Goal: Task Accomplishment & Management: Manage account settings

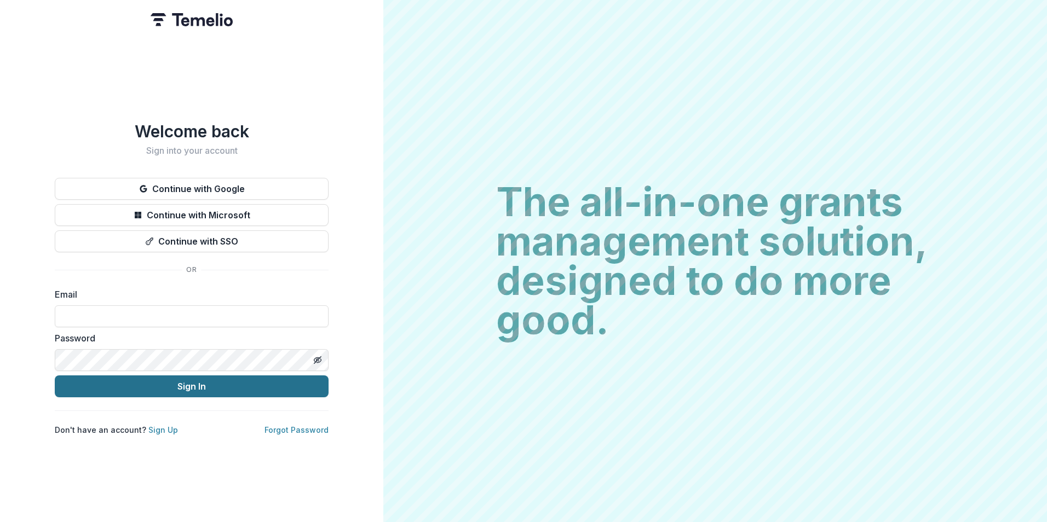
type input "**********"
click at [206, 384] on button "Sign In" at bounding box center [192, 387] width 274 height 22
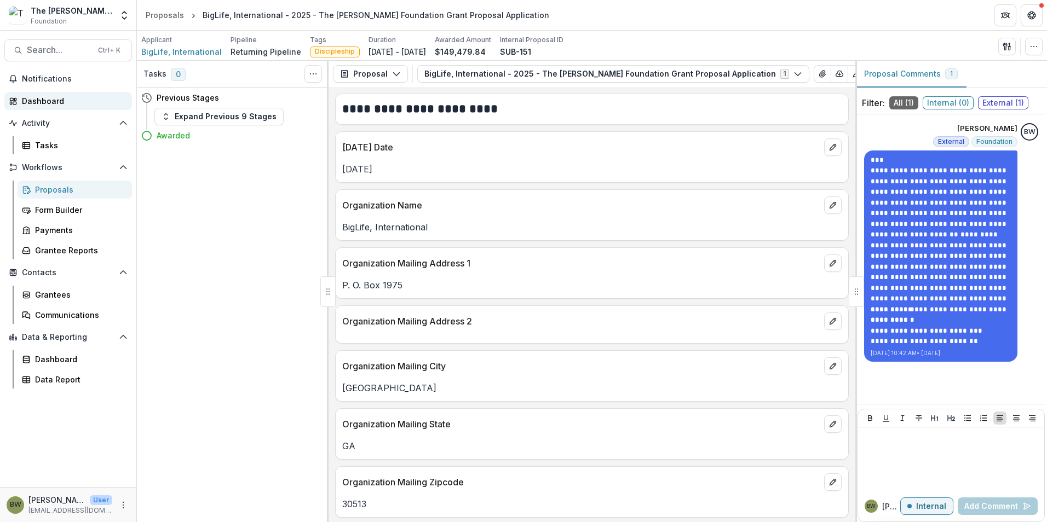
click at [30, 94] on link "Dashboard" at bounding box center [68, 101] width 128 height 18
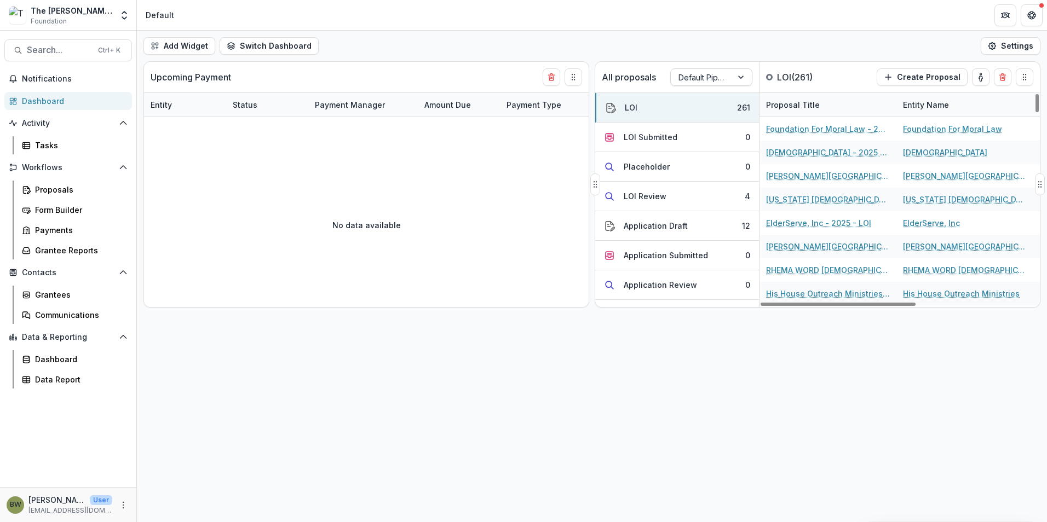
click at [708, 79] on div at bounding box center [701, 78] width 46 height 14
click at [709, 122] on div "Returning Pipeline" at bounding box center [711, 124] width 77 height 28
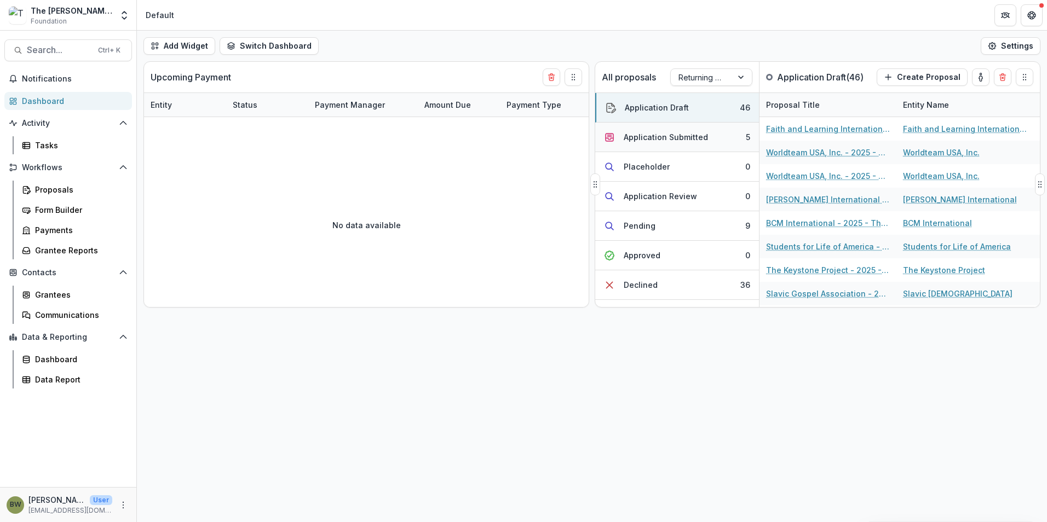
click at [681, 135] on div "Application Submitted" at bounding box center [666, 136] width 84 height 11
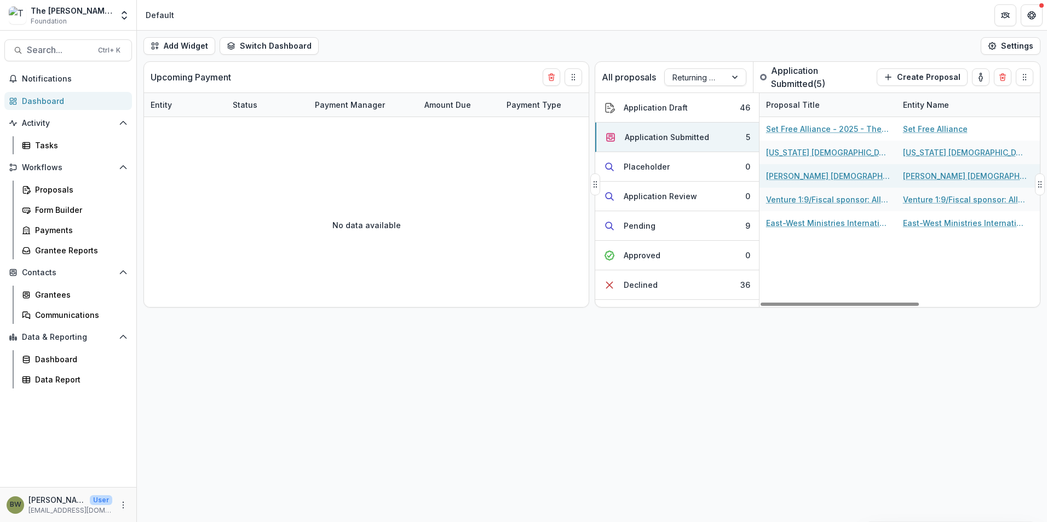
click at [799, 174] on link "Shad Williams Evangelistic Association/Global Field Evangelism - 2025 - The Bol…" at bounding box center [828, 175] width 124 height 11
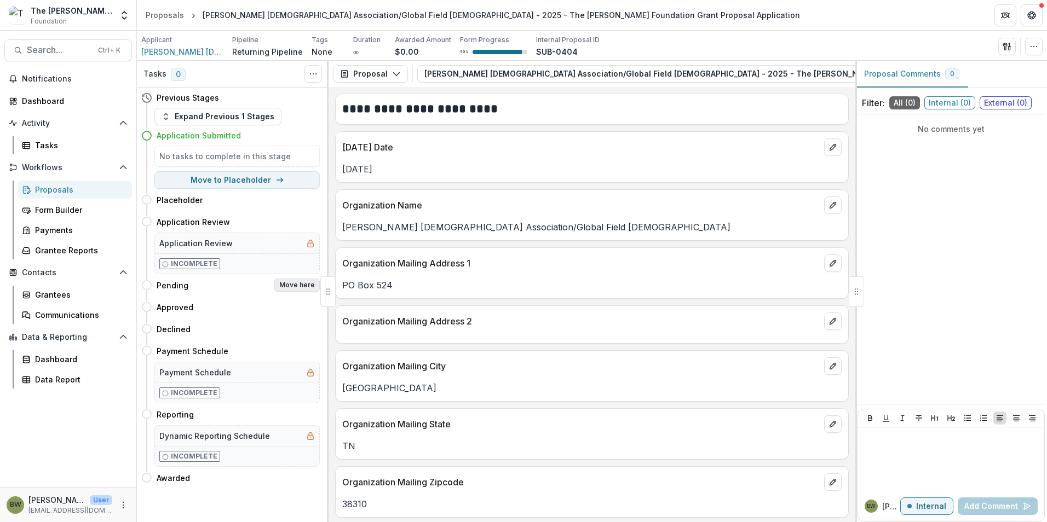
click at [309, 287] on button "Move here" at bounding box center [296, 285] width 45 height 13
select select "*******"
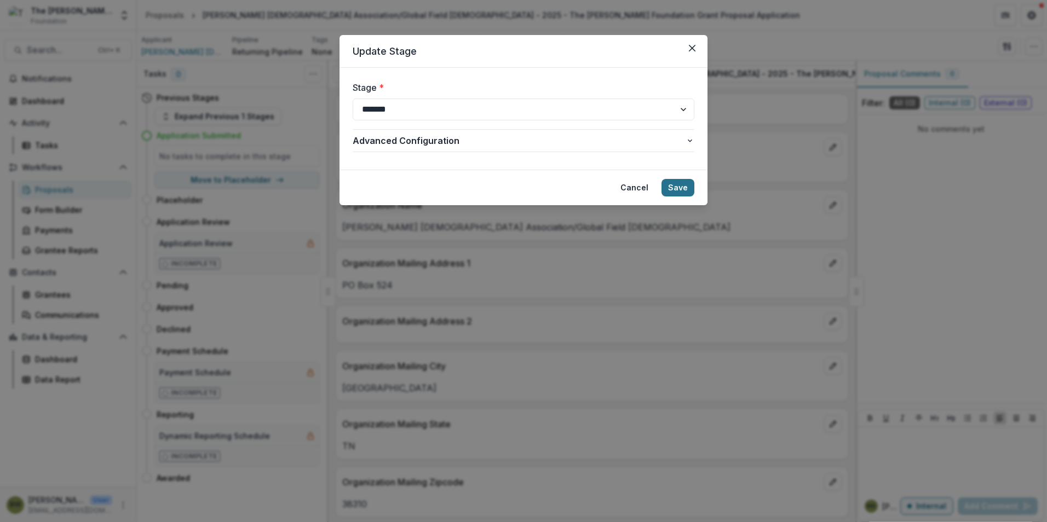
click at [687, 188] on button "Save" at bounding box center [678, 188] width 33 height 18
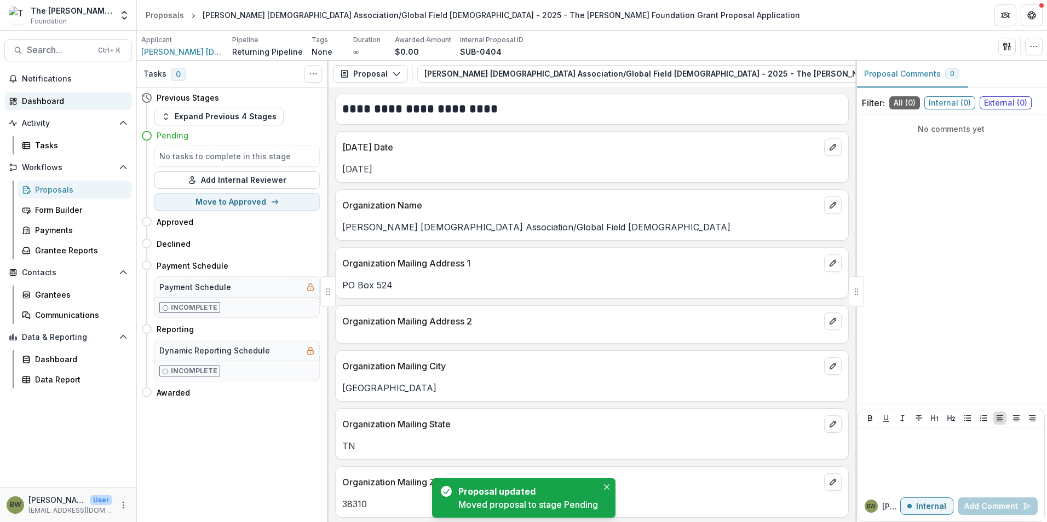
click at [14, 99] on rect at bounding box center [15, 99] width 2 height 2
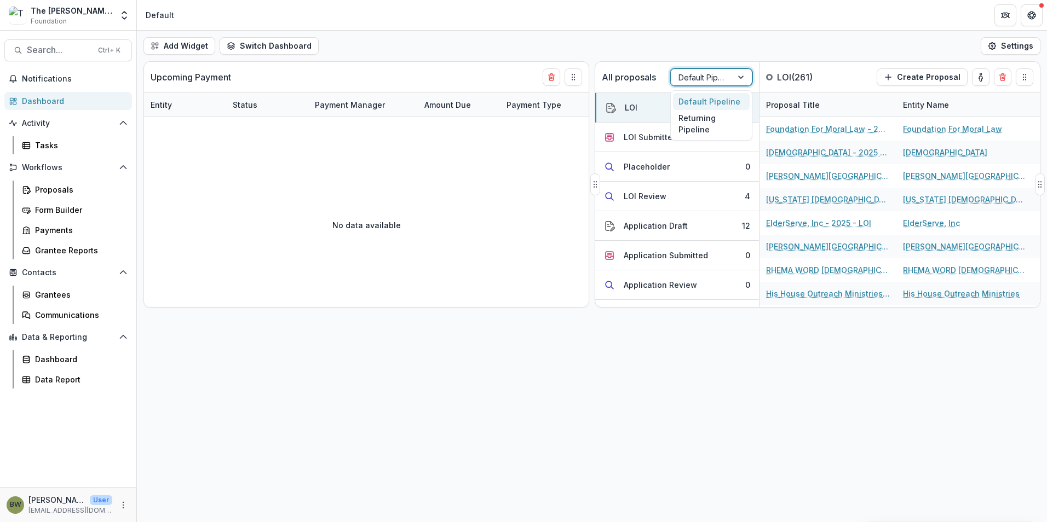
click at [700, 75] on div at bounding box center [701, 78] width 46 height 14
click at [705, 131] on div "Returning Pipeline" at bounding box center [711, 124] width 77 height 28
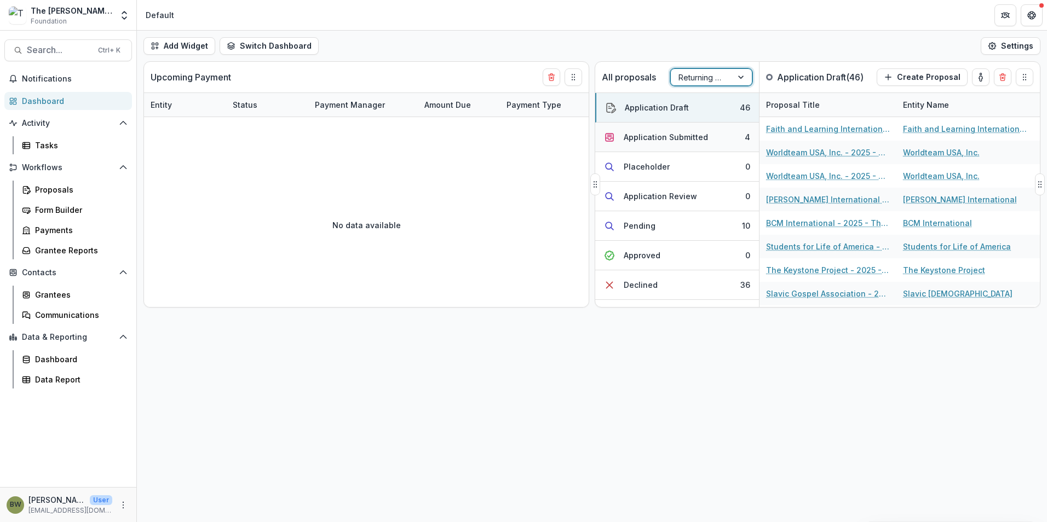
click at [657, 136] on div "Application Submitted" at bounding box center [666, 136] width 84 height 11
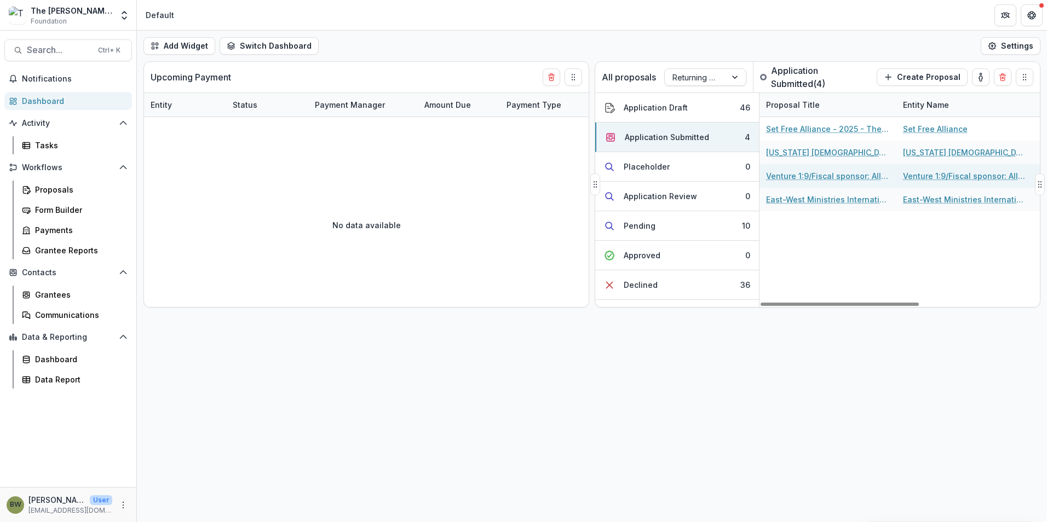
click at [780, 175] on link "Venture 1:9/Fiscal sponsor: Allegro Organizational Solutions - 2025 - The Bolic…" at bounding box center [828, 175] width 124 height 11
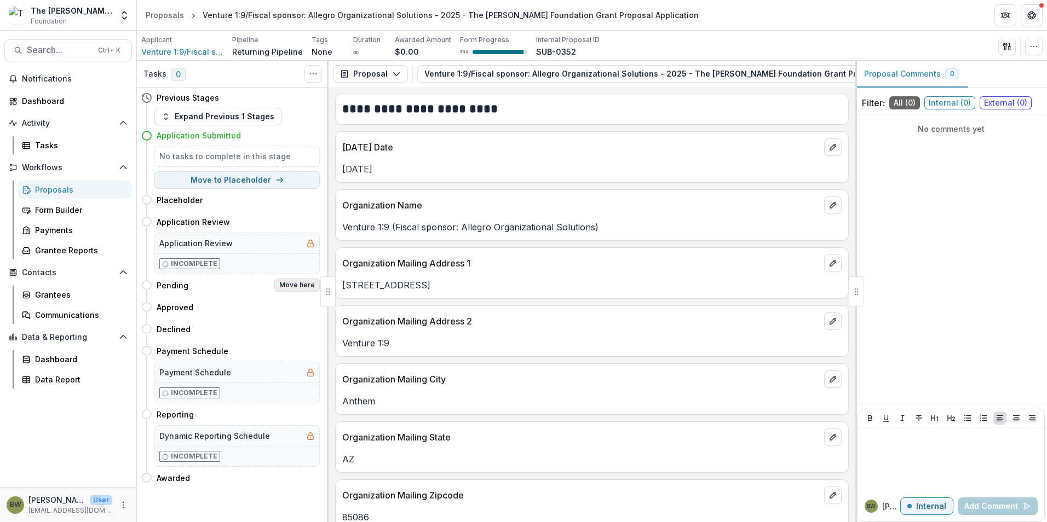
click at [296, 284] on button "Move here" at bounding box center [296, 285] width 45 height 13
select select "*******"
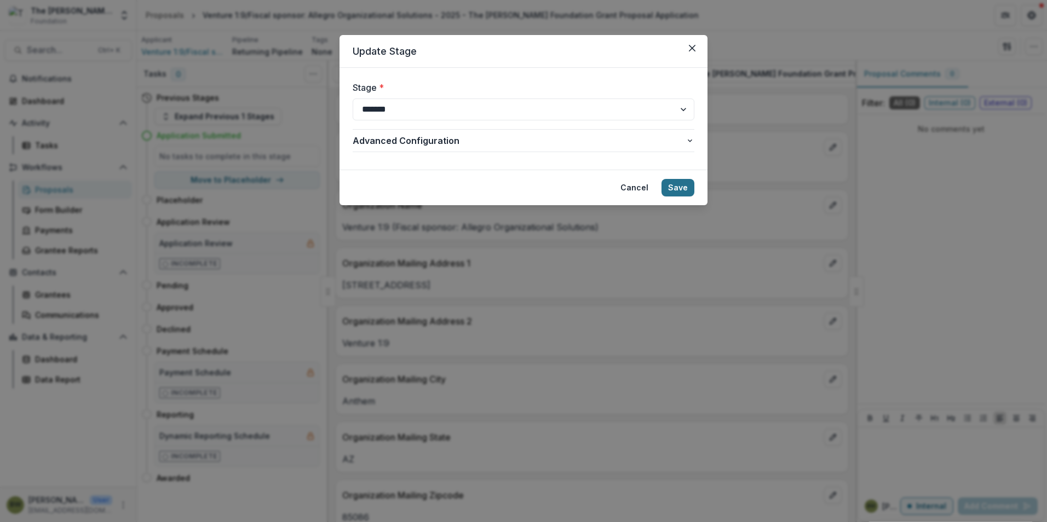
click at [686, 188] on button "Save" at bounding box center [678, 188] width 33 height 18
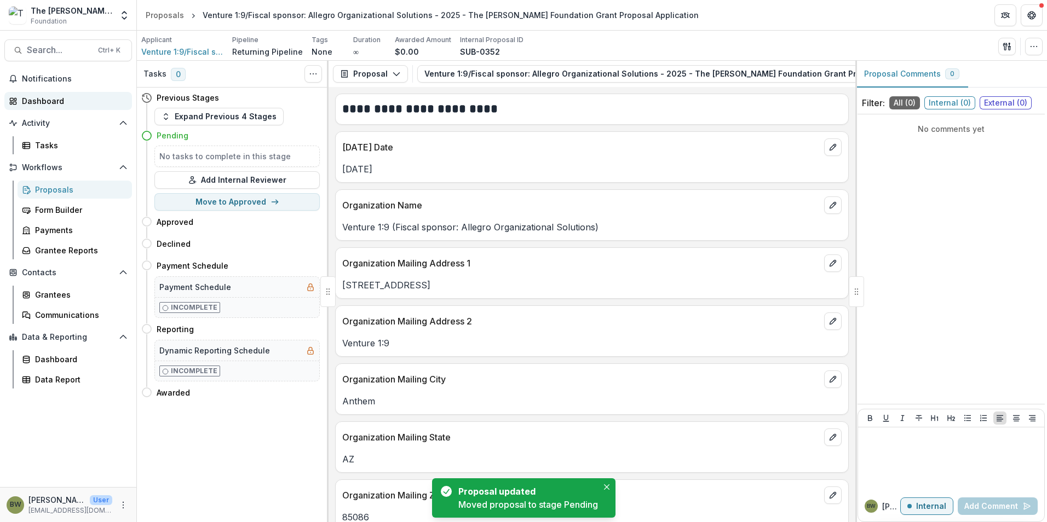
click at [39, 99] on div "Dashboard" at bounding box center [72, 100] width 101 height 11
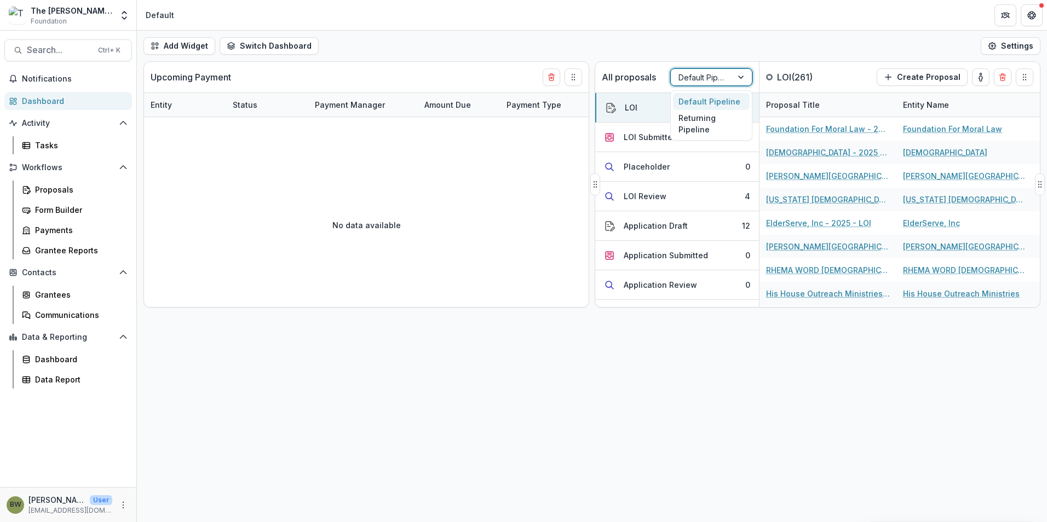
click at [680, 80] on input "text" at bounding box center [679, 77] width 2 height 11
click at [695, 123] on div "Returning Pipeline" at bounding box center [711, 124] width 77 height 28
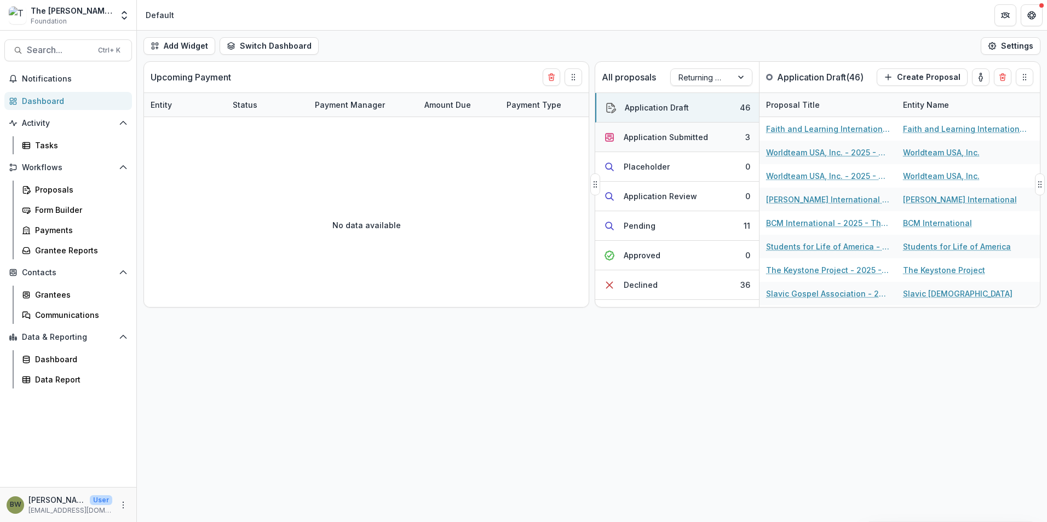
click at [669, 139] on div "Application Submitted" at bounding box center [666, 136] width 84 height 11
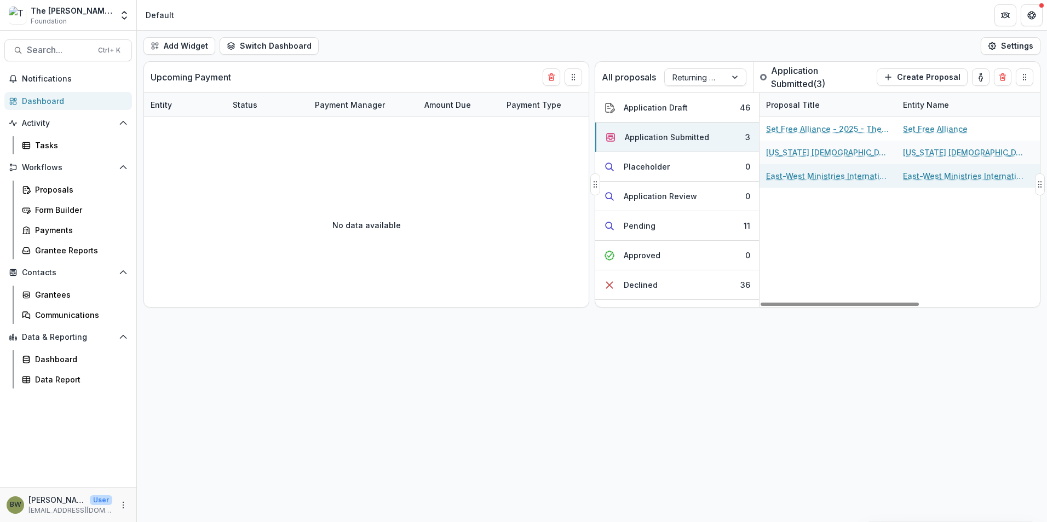
click at [790, 175] on link "East-West Ministries International - 2025 - The Bolick Foundation Grant Proposa…" at bounding box center [828, 175] width 124 height 11
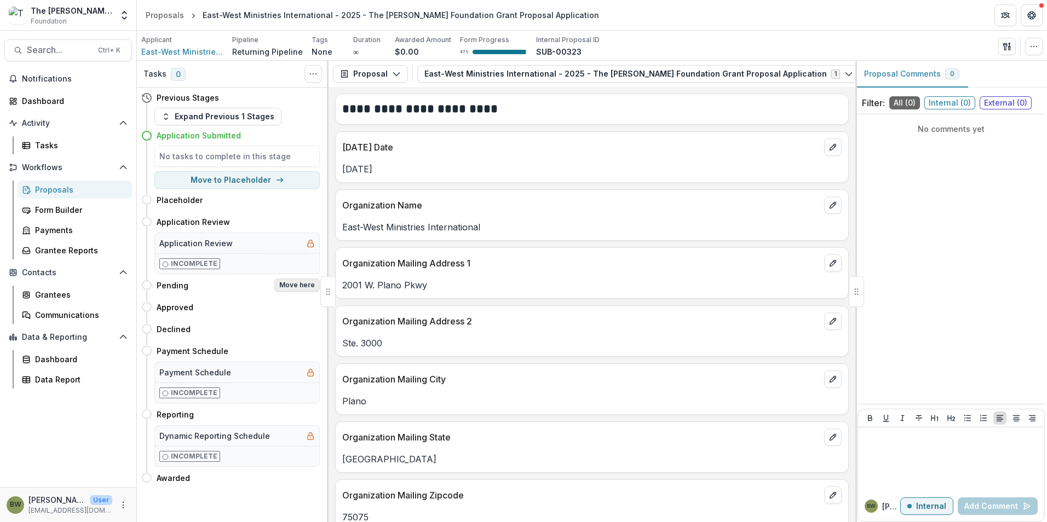
click at [291, 285] on button "Move here" at bounding box center [296, 285] width 45 height 13
select select "*******"
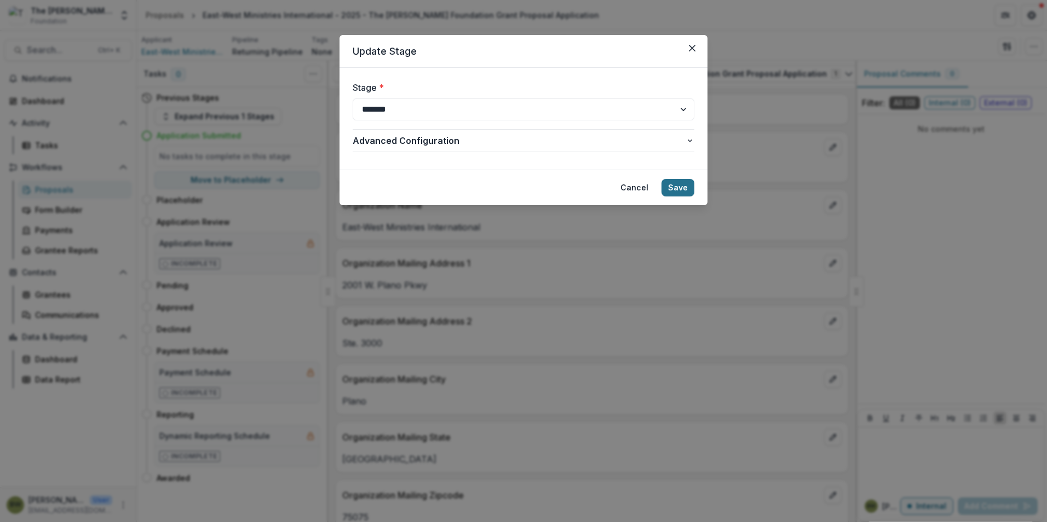
click at [685, 179] on button "Save" at bounding box center [678, 188] width 33 height 18
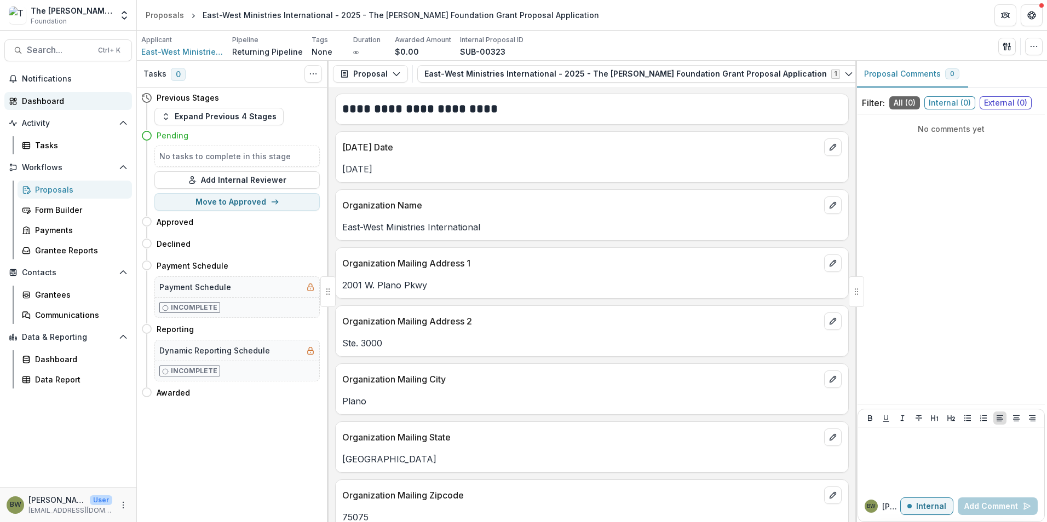
click at [34, 100] on div "Dashboard" at bounding box center [72, 100] width 101 height 11
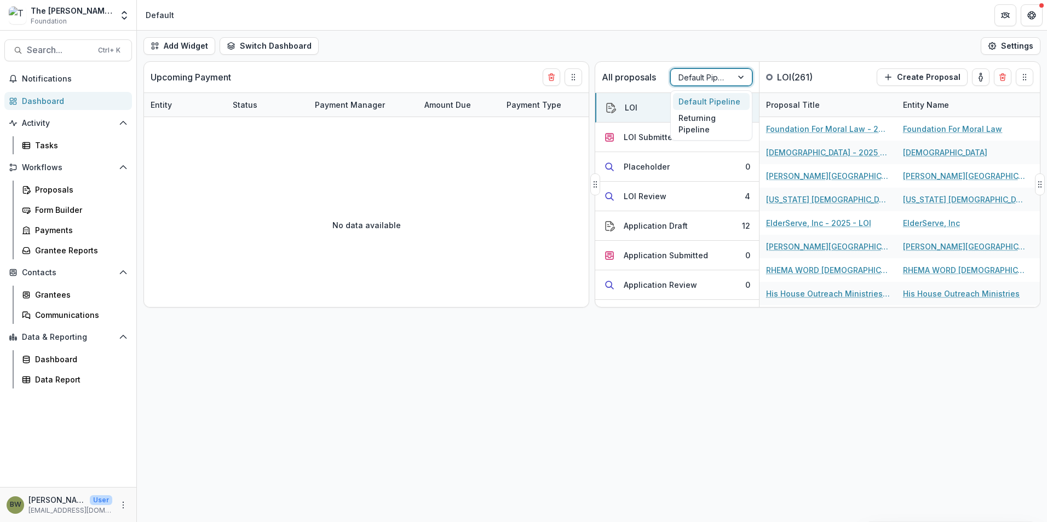
click at [713, 78] on div at bounding box center [701, 78] width 46 height 14
click at [711, 119] on div "Returning Pipeline" at bounding box center [711, 124] width 77 height 28
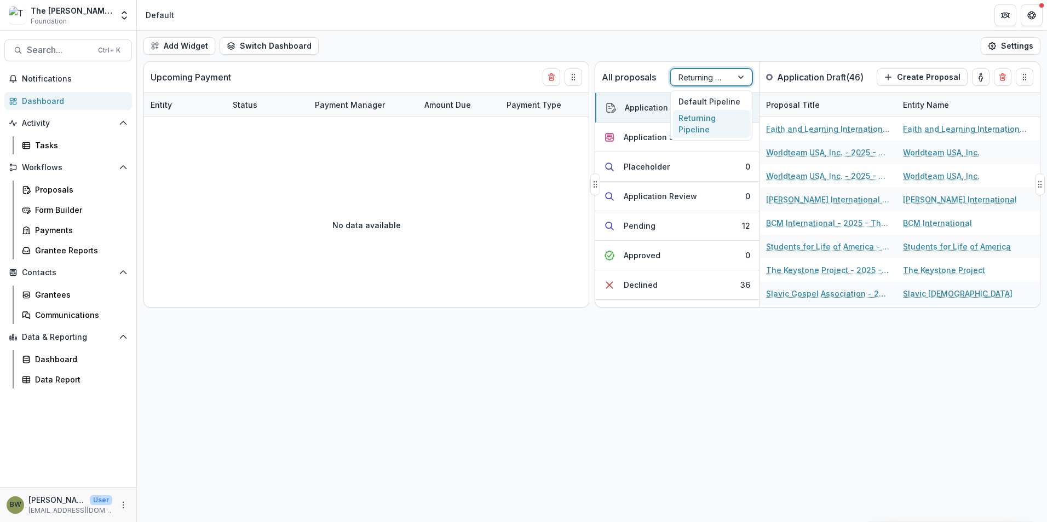
click at [724, 79] on div "Returning Pipeline" at bounding box center [701, 78] width 61 height 16
click at [710, 131] on div "Returning Pipeline" at bounding box center [711, 124] width 77 height 28
click at [681, 139] on div "Application Submitted" at bounding box center [666, 136] width 84 height 11
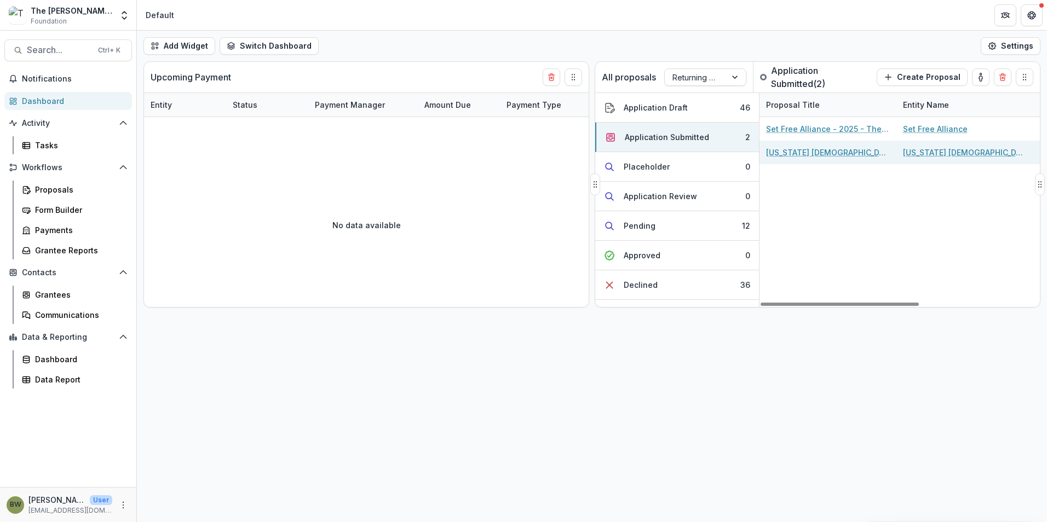
click at [846, 153] on link "Wisconsin Evangelical Lutheran Synod Kingdom Workers Inc. - 2025 - The Bolick F…" at bounding box center [828, 152] width 124 height 11
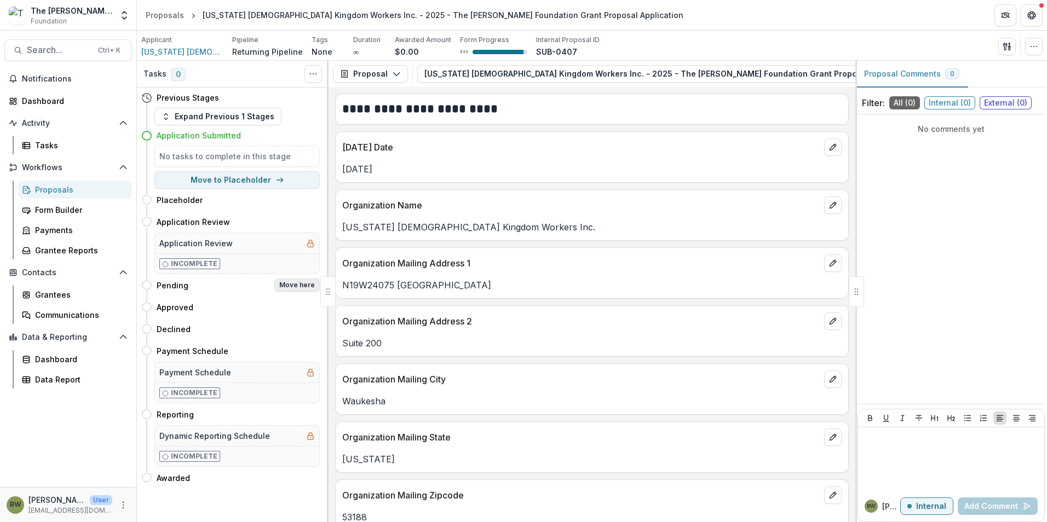
click at [299, 284] on button "Move here" at bounding box center [296, 285] width 45 height 13
select select "*******"
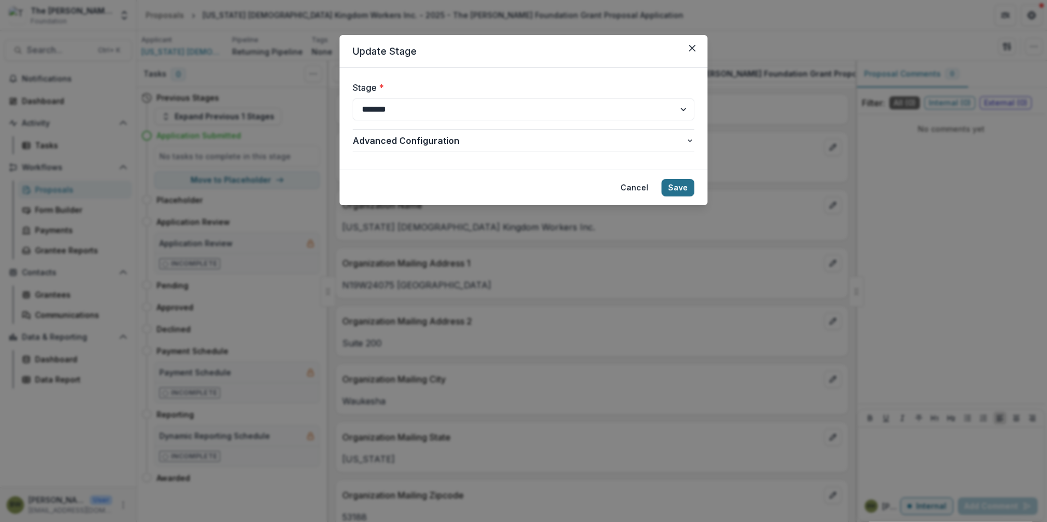
click at [674, 182] on button "Save" at bounding box center [678, 188] width 33 height 18
